Goal: Information Seeking & Learning: Learn about a topic

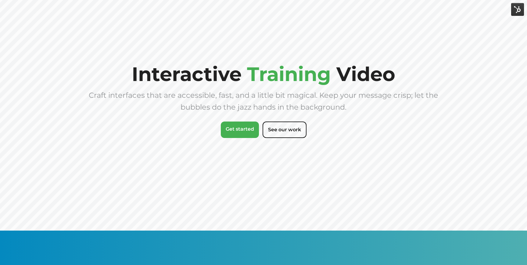
scroll to position [31, 0]
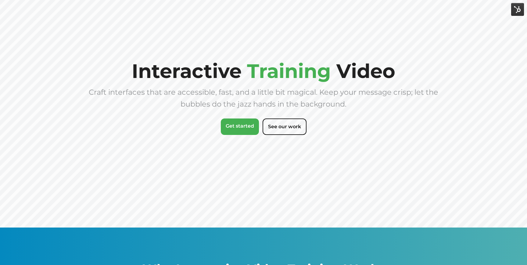
click at [217, 63] on span "Interactive" at bounding box center [187, 71] width 110 height 24
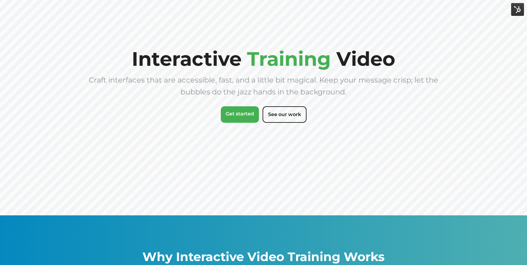
scroll to position [43, 0]
drag, startPoint x: 218, startPoint y: 58, endPoint x: 197, endPoint y: 56, distance: 20.5
click at [197, 56] on span "Interactive" at bounding box center [187, 59] width 110 height 24
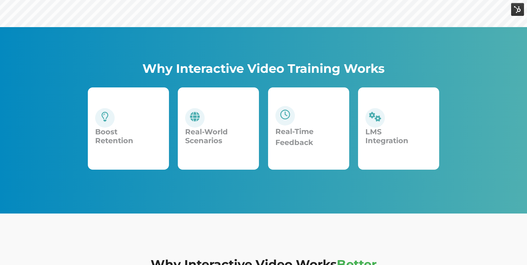
scroll to position [234, 0]
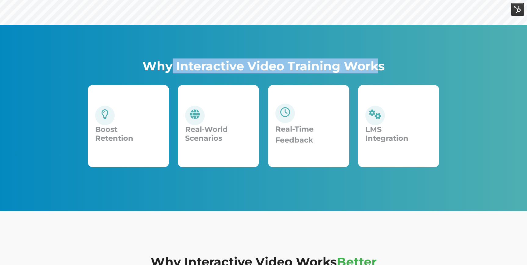
drag, startPoint x: 170, startPoint y: 70, endPoint x: 380, endPoint y: 66, distance: 209.9
click at [380, 66] on span "Why Interactive Video Training Works" at bounding box center [263, 66] width 242 height 15
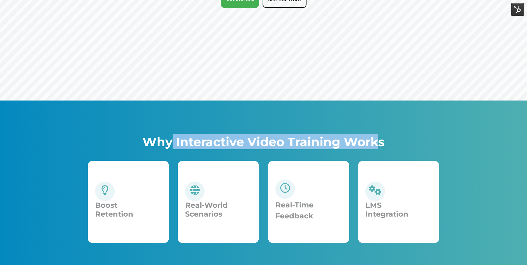
scroll to position [161, 0]
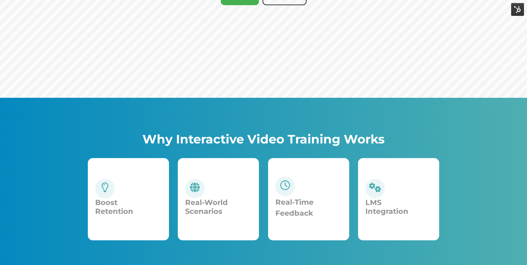
click at [164, 137] on span "Why Interactive Video Training Works" at bounding box center [263, 139] width 242 height 15
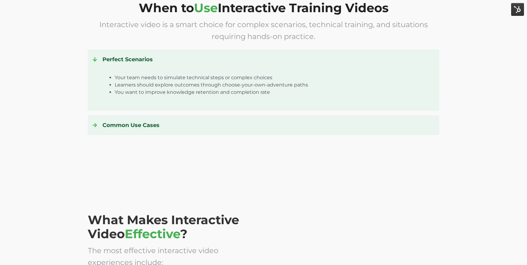
scroll to position [1071, 0]
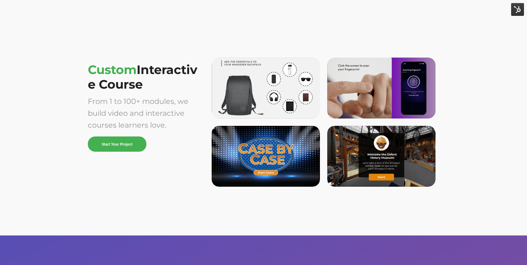
scroll to position [1688, 0]
